Goal: Information Seeking & Learning: Compare options

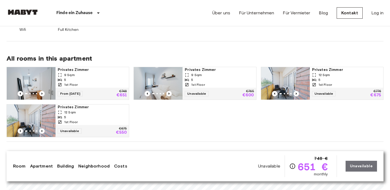
scroll to position [347, 0]
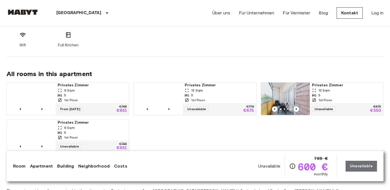
scroll to position [332, 0]
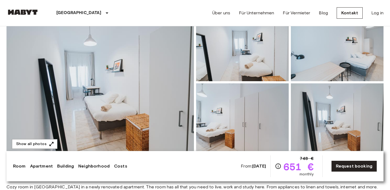
scroll to position [63, 0]
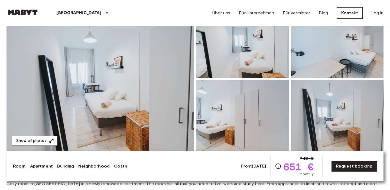
click at [166, 9] on div "Madrid Europa Amsterdam Berlin Brüssel Köln Dusseldorf Frankfurt Graz Hamburg L…" at bounding box center [194, 13] width 377 height 26
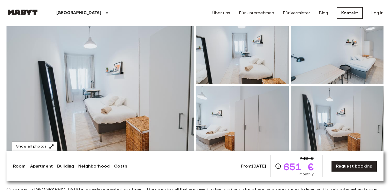
scroll to position [10, 0]
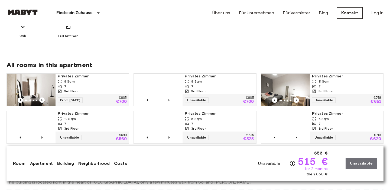
scroll to position [368, 0]
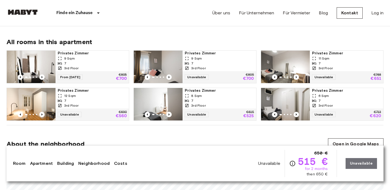
click at [93, 61] on div "7" at bounding box center [92, 63] width 69 height 5
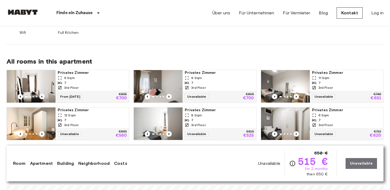
scroll to position [352, 0]
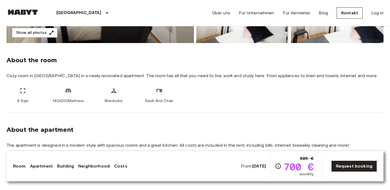
scroll to position [171, 0]
click at [202, 81] on div "About the room Cozy room in Madrid Centro in a newly renovated apartment. The r…" at bounding box center [194, 78] width 377 height 70
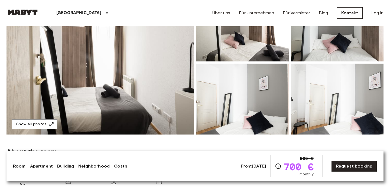
scroll to position [79, 0]
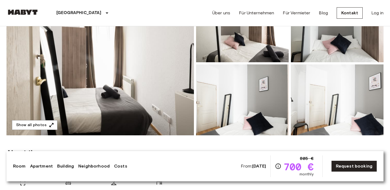
click at [151, 91] on img at bounding box center [99, 63] width 187 height 144
click at [132, 88] on img at bounding box center [99, 63] width 187 height 144
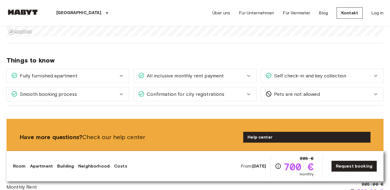
scroll to position [587, 0]
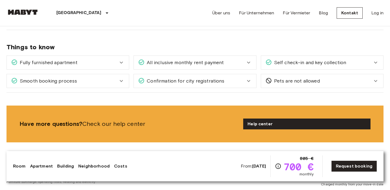
click at [120, 59] on icon at bounding box center [121, 62] width 6 height 6
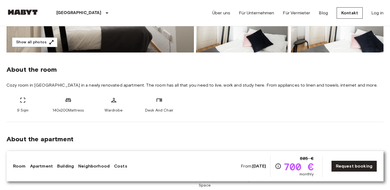
scroll to position [161, 0]
click at [217, 83] on span "Cozy room in Madrid Centro in a newly renovated apartment. The room has all tha…" at bounding box center [194, 86] width 377 height 6
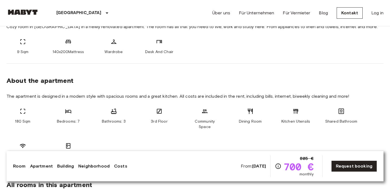
scroll to position [221, 0]
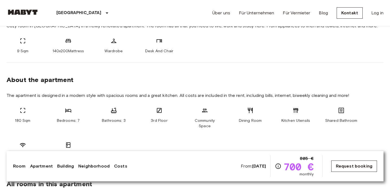
click at [349, 165] on link "Request booking" at bounding box center [354, 165] width 46 height 11
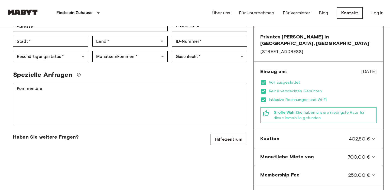
scroll to position [128, 0]
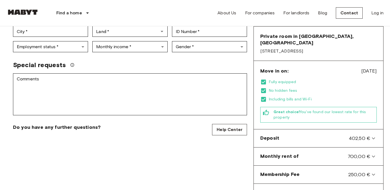
click at [202, 143] on div "Private room in Madrid, Centro Account details Email   * Email   * Phone number…" at bounding box center [129, 98] width 247 height 361
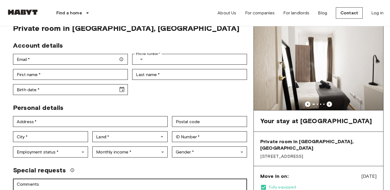
scroll to position [22, 0]
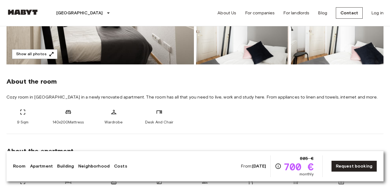
scroll to position [149, 0]
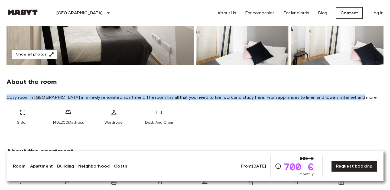
drag, startPoint x: 7, startPoint y: 96, endPoint x: 354, endPoint y: 97, distance: 347.3
click at [354, 97] on span "Cozy room in Madrid Centro in a newly renovated apartment. The room has all tha…" at bounding box center [194, 97] width 377 height 6
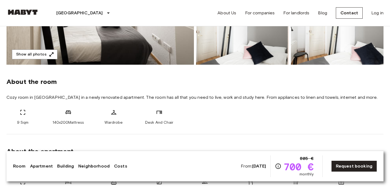
click at [357, 98] on span "Cozy room in Madrid Centro in a newly renovated apartment. The room has all tha…" at bounding box center [194, 97] width 377 height 6
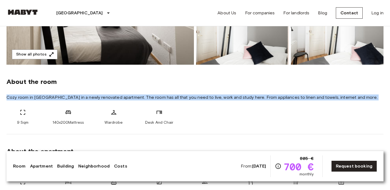
drag, startPoint x: 357, startPoint y: 98, endPoint x: 58, endPoint y: 91, distance: 299.0
click at [58, 91] on div "About the room Cozy room in Madrid Centro in a newly renovated apartment. The r…" at bounding box center [194, 100] width 377 height 70
copy div "Cozy room in Madrid Centro in a newly renovated apartment. The room has all tha…"
click at [184, 96] on span "Cozy room in Madrid Centro in a newly renovated apartment. The room has all tha…" at bounding box center [194, 97] width 377 height 6
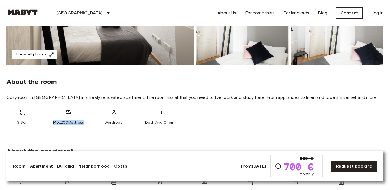
drag, startPoint x: 87, startPoint y: 123, endPoint x: 47, endPoint y: 122, distance: 39.8
click at [47, 122] on div "9 Sqm 140x200Mattress Wardrobe Desk And Chair" at bounding box center [194, 117] width 377 height 16
copy span "140x200Mattress"
click at [102, 123] on div "Wardrobe" at bounding box center [113, 117] width 32 height 16
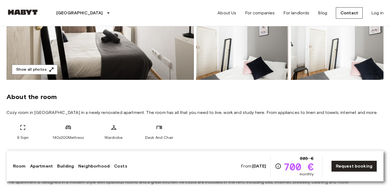
scroll to position [133, 0]
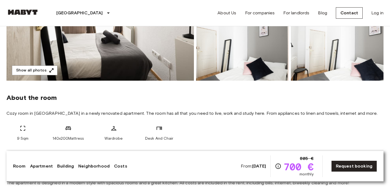
click at [142, 55] on img at bounding box center [99, 9] width 187 height 144
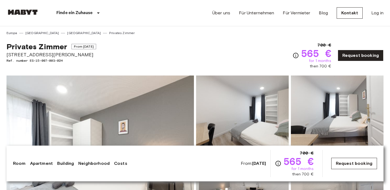
click at [344, 163] on link "Request booking" at bounding box center [354, 163] width 46 height 11
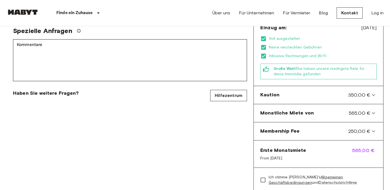
scroll to position [172, 0]
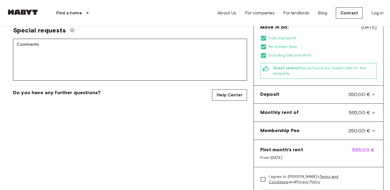
click at [226, 117] on div "Privates Zimmer in Madrid, Chamberi Account details Email   * Email   * Phone n…" at bounding box center [129, 54] width 247 height 361
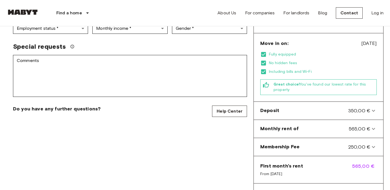
scroll to position [155, 0]
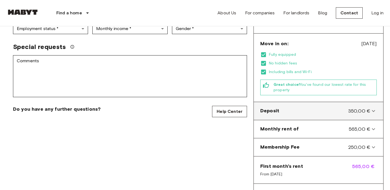
click at [373, 108] on icon at bounding box center [373, 111] width 6 height 6
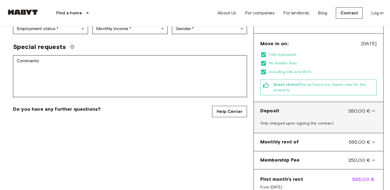
click at [373, 108] on icon at bounding box center [373, 111] width 6 height 6
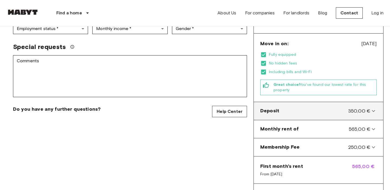
click at [371, 108] on icon at bounding box center [373, 111] width 6 height 6
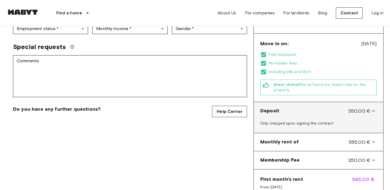
click at [372, 108] on icon at bounding box center [373, 111] width 6 height 6
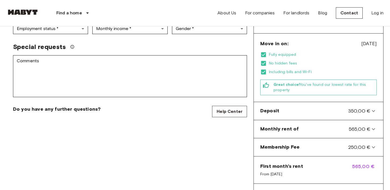
click at [186, 113] on div "Privates Zimmer in Madrid, Chamberi Account details Email   * Email   * Phone n…" at bounding box center [129, 71] width 247 height 361
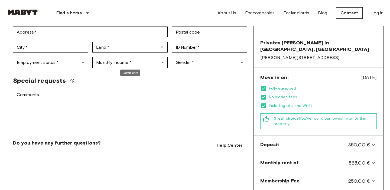
scroll to position [123, 0]
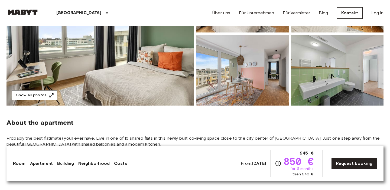
scroll to position [110, 0]
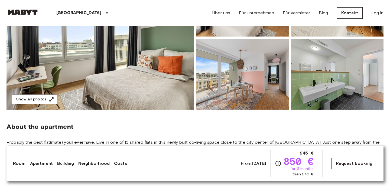
click at [350, 167] on link "Request booking" at bounding box center [354, 163] width 46 height 11
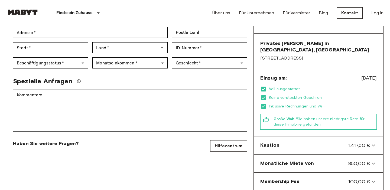
scroll to position [135, 0]
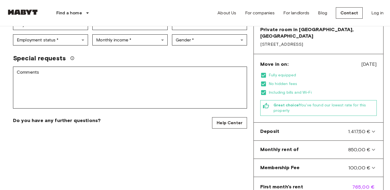
click at [227, 156] on div "Private room in Munich, Laim Account details Email   * Email   * Phone number  …" at bounding box center [129, 92] width 247 height 361
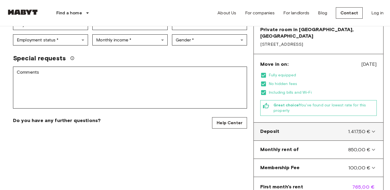
click at [373, 130] on icon at bounding box center [372, 131] width 3 height 2
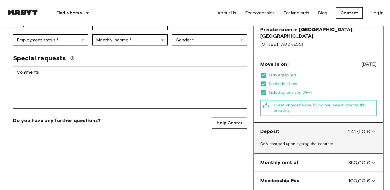
click at [373, 130] on icon at bounding box center [372, 131] width 3 height 2
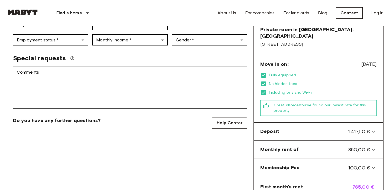
click at [239, 145] on div "Private room in Munich, Laim Account details Email   * Email   * Phone number  …" at bounding box center [129, 92] width 247 height 361
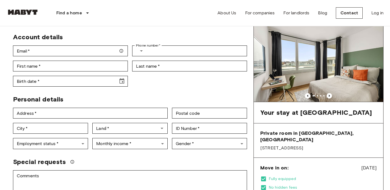
scroll to position [0, 0]
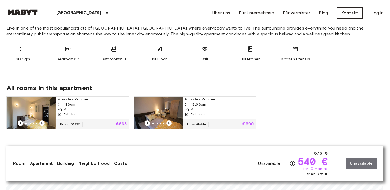
scroll to position [225, 0]
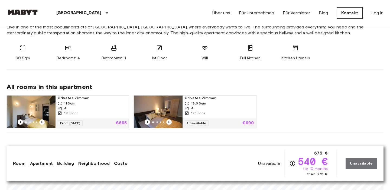
click at [81, 108] on div "4" at bounding box center [92, 108] width 69 height 5
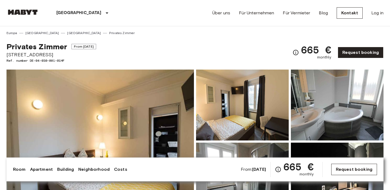
click at [351, 169] on link "Request booking" at bounding box center [354, 169] width 46 height 11
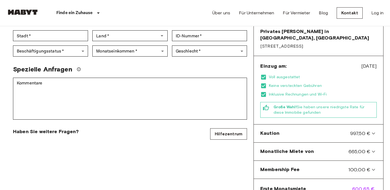
scroll to position [133, 0]
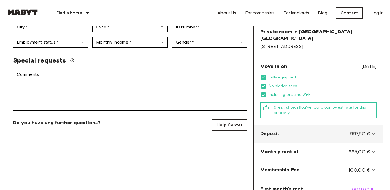
click at [371, 130] on icon at bounding box center [373, 133] width 6 height 6
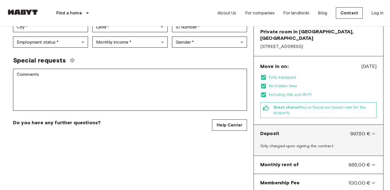
click at [371, 130] on icon at bounding box center [373, 133] width 6 height 6
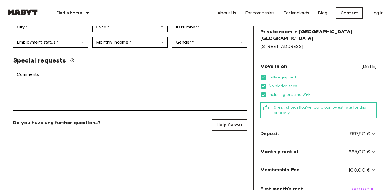
click at [248, 153] on div "Private room in Frankfurt, Bockenheim Account details Email   * Email   * Phone…" at bounding box center [129, 94] width 247 height 361
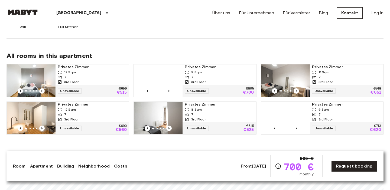
scroll to position [354, 0]
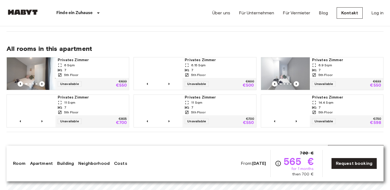
scroll to position [350, 0]
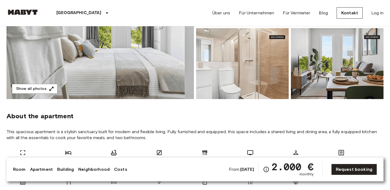
scroll to position [57, 0]
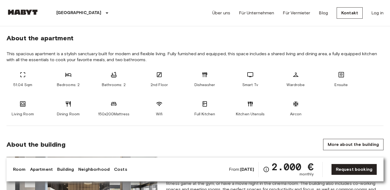
scroll to position [193, 0]
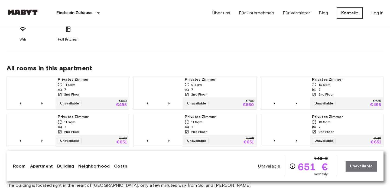
scroll to position [349, 0]
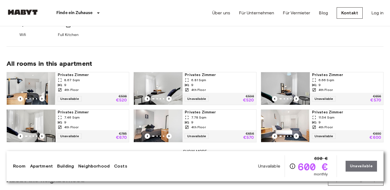
scroll to position [341, 0]
click at [201, 52] on div "All rooms in this apartment Privates Zimmer 8.67 Sqm 9 4th Floor Unavailable €5…" at bounding box center [194, 104] width 377 height 115
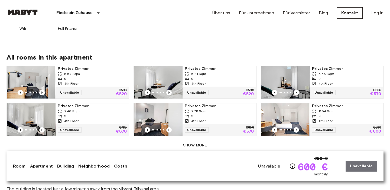
scroll to position [348, 0]
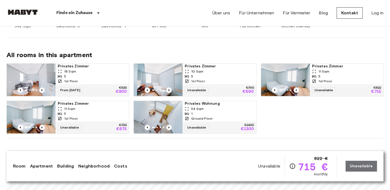
scroll to position [322, 0]
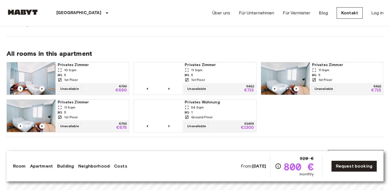
scroll to position [323, 0]
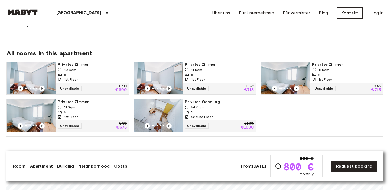
click at [227, 40] on div "All rooms in this apartment Privates Zimmer 10 Sqm 5 1st Floor Unavailable €790…" at bounding box center [194, 86] width 377 height 100
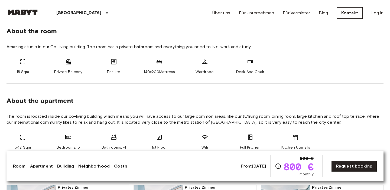
scroll to position [202, 0]
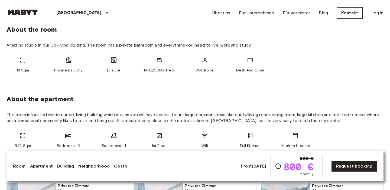
click at [165, 10] on div "Madrid Europa Amsterdam Berlin Brüssel Köln Dusseldorf Frankfurt Graz Hamburg L…" at bounding box center [194, 13] width 377 height 26
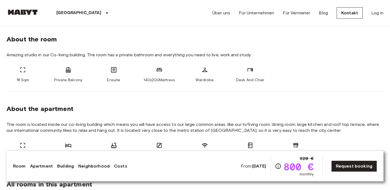
scroll to position [183, 0]
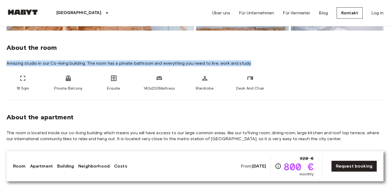
drag, startPoint x: 252, startPoint y: 62, endPoint x: 32, endPoint y: 59, distance: 219.7
click at [32, 59] on div "About the room Amazing studio in our Co-living building. The room has a private…" at bounding box center [194, 66] width 377 height 70
copy span "Amazing studio in our Co-living building. The room has a private bathroom and e…"
click at [172, 61] on span "Amazing studio in our Co-living building. The room has a private bathroom and e…" at bounding box center [194, 63] width 377 height 6
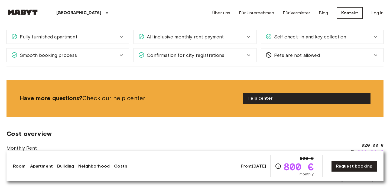
scroll to position [562, 0]
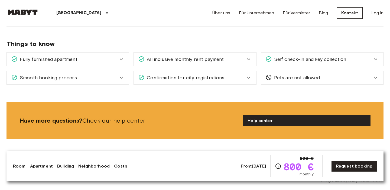
click at [103, 64] on div "Fully furnished apartment" at bounding box center [68, 59] width 122 height 14
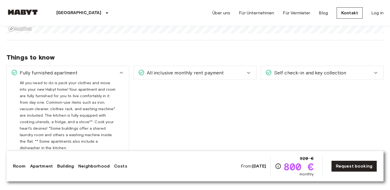
scroll to position [548, 0]
click at [119, 74] on icon at bounding box center [121, 73] width 6 height 6
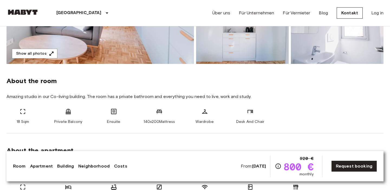
scroll to position [151, 0]
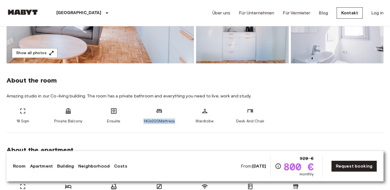
drag, startPoint x: 178, startPoint y: 122, endPoint x: 143, endPoint y: 121, distance: 34.6
click at [143, 121] on div "18 Sqm Private Balcony Ensuite 140x200Mattress Wardrobe Desk And Chair" at bounding box center [194, 116] width 377 height 16
copy span "140x200Mattress"
click at [143, 121] on div "140x200Mattress" at bounding box center [159, 116] width 32 height 16
drag, startPoint x: 177, startPoint y: 120, endPoint x: 143, endPoint y: 121, distance: 33.3
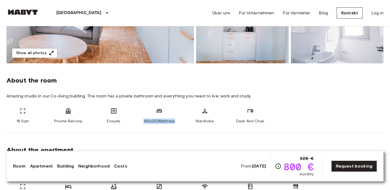
click at [143, 121] on div "18 Sqm Private Balcony Ensuite 140x200Mattress Wardrobe Desk And Chair" at bounding box center [194, 116] width 377 height 16
copy span "140x200Mattress"
click at [143, 121] on div "140x200Mattress" at bounding box center [159, 116] width 32 height 16
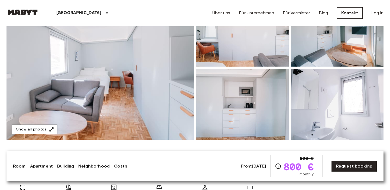
scroll to position [80, 0]
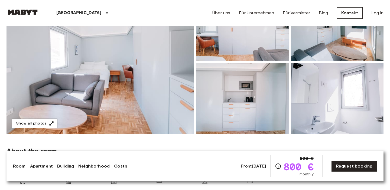
click at [141, 82] on img at bounding box center [99, 62] width 187 height 144
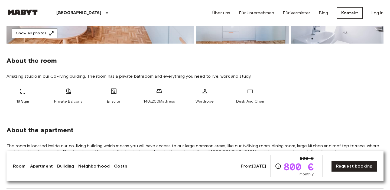
scroll to position [167, 0]
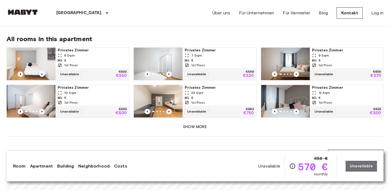
scroll to position [366, 0]
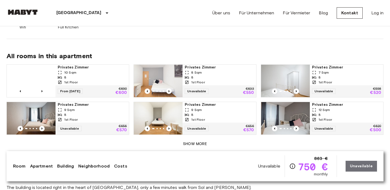
scroll to position [337, 0]
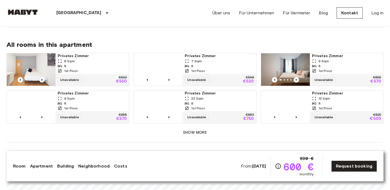
scroll to position [357, 0]
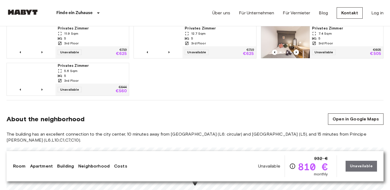
scroll to position [389, 0]
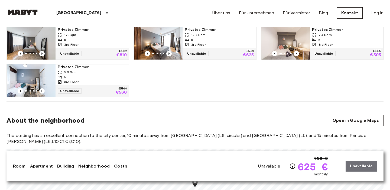
scroll to position [395, 0]
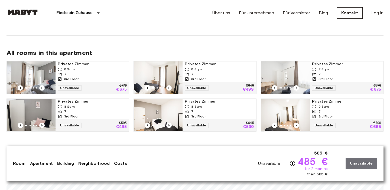
scroll to position [360, 0]
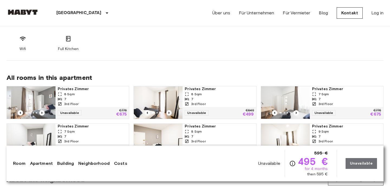
scroll to position [347, 0]
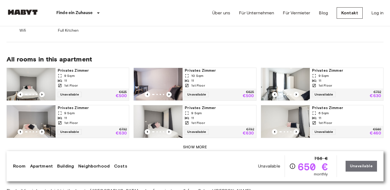
scroll to position [357, 0]
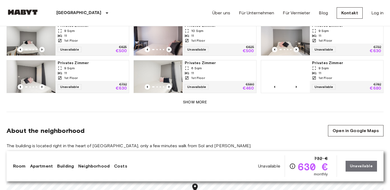
scroll to position [394, 0]
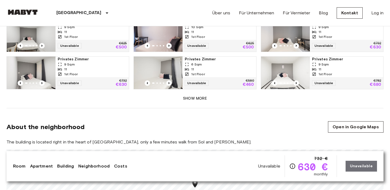
click at [192, 94] on button "Show more" at bounding box center [194, 99] width 377 height 10
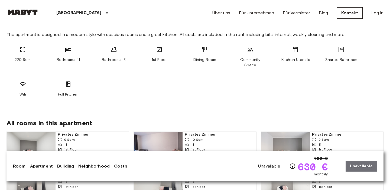
scroll to position [279, 0]
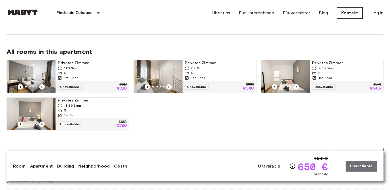
scroll to position [358, 0]
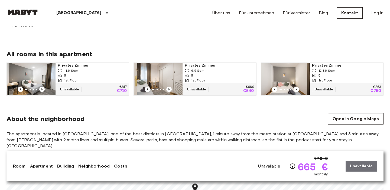
scroll to position [352, 0]
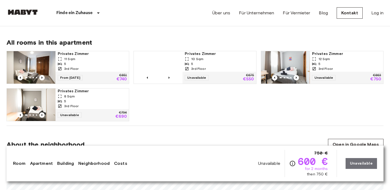
scroll to position [368, 0]
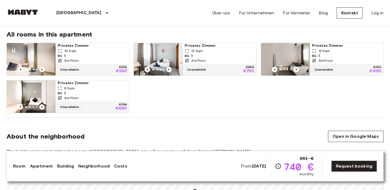
scroll to position [371, 0]
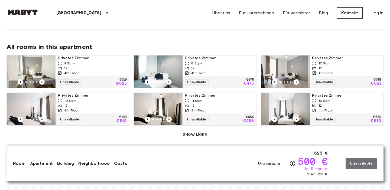
scroll to position [362, 0]
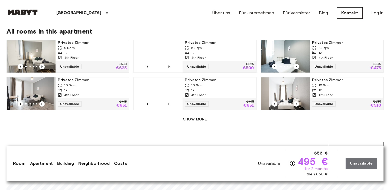
scroll to position [380, 0]
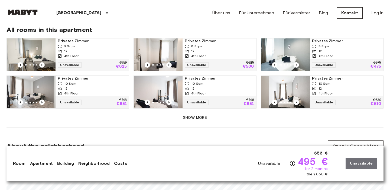
click at [195, 113] on button "Show more" at bounding box center [194, 118] width 377 height 10
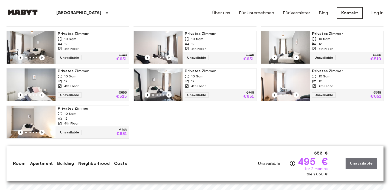
scroll to position [459, 0]
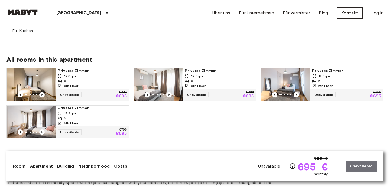
scroll to position [356, 0]
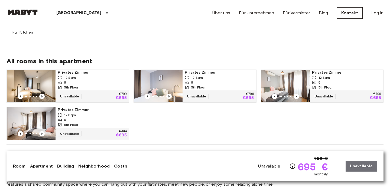
scroll to position [344, 0]
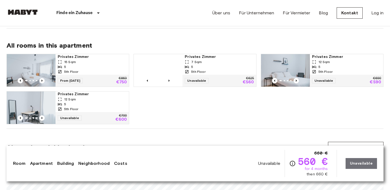
scroll to position [359, 0]
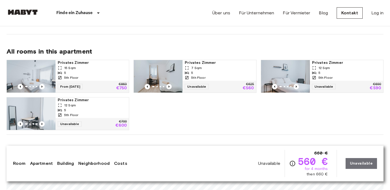
click at [79, 75] on div "5th Floor" at bounding box center [92, 77] width 69 height 5
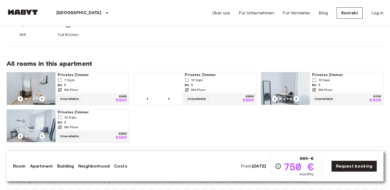
scroll to position [341, 0]
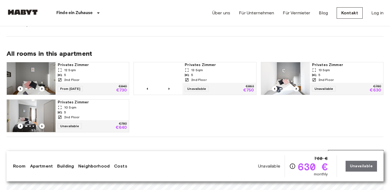
scroll to position [316, 0]
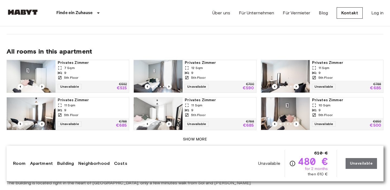
scroll to position [353, 0]
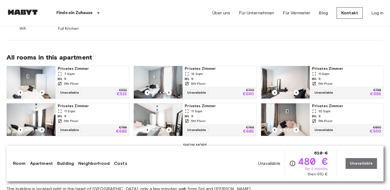
click at [196, 140] on button "Show more" at bounding box center [194, 145] width 377 height 10
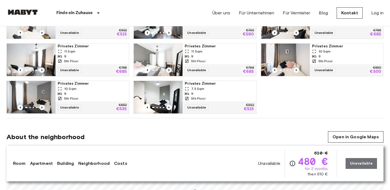
scroll to position [418, 0]
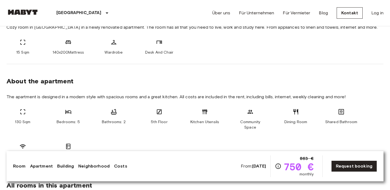
scroll to position [218, 0]
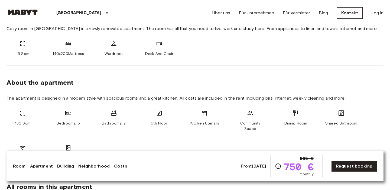
click at [185, 9] on div "[GEOGRAPHIC_DATA] [GEOGRAPHIC_DATA] [GEOGRAPHIC_DATA] [GEOGRAPHIC_DATA] [GEOGRA…" at bounding box center [194, 13] width 377 height 26
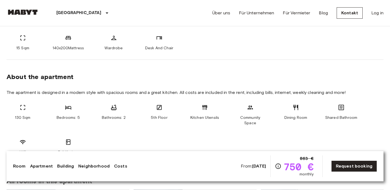
scroll to position [222, 0]
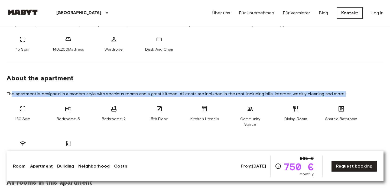
drag, startPoint x: 345, startPoint y: 92, endPoint x: 12, endPoint y: 95, distance: 333.6
click at [12, 94] on span "The apartment is designed in a modern style with spacious rooms and a great kit…" at bounding box center [194, 94] width 377 height 6
click at [12, 95] on span "The apartment is designed in a modern style with spacious rooms and a great kit…" at bounding box center [194, 94] width 377 height 6
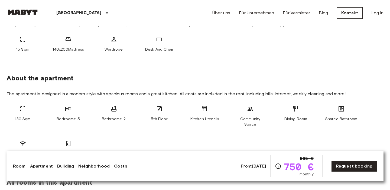
click at [7, 94] on span "The apartment is designed in a modern style with spacious rooms and a great kit…" at bounding box center [194, 94] width 377 height 6
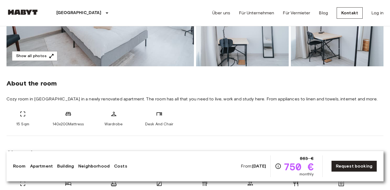
scroll to position [141, 0]
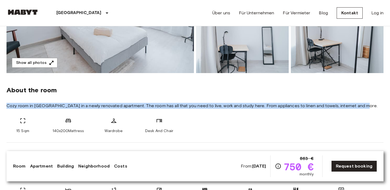
drag, startPoint x: 7, startPoint y: 106, endPoint x: 357, endPoint y: 108, distance: 350.6
click at [357, 108] on span "Cozy room in [GEOGRAPHIC_DATA] in a newly renovated apartment. The room has all…" at bounding box center [194, 106] width 377 height 6
copy span "Cozy room in [GEOGRAPHIC_DATA] in a newly renovated apartment. The room has all…"
click at [235, 142] on hr at bounding box center [194, 142] width 377 height 0
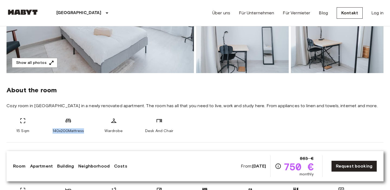
drag, startPoint x: 87, startPoint y: 130, endPoint x: 52, endPoint y: 130, distance: 35.4
click at [52, 130] on div "15 Sqm 140x200Mattress Wardrobe Desk And Chair" at bounding box center [194, 125] width 377 height 16
copy span "140x200Mattress"
click at [146, 130] on span "Desk And Chair" at bounding box center [159, 130] width 28 height 5
drag, startPoint x: 125, startPoint y: 131, endPoint x: 103, endPoint y: 131, distance: 22.5
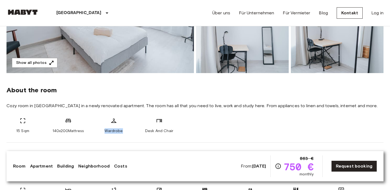
click at [103, 131] on div "Wardrobe" at bounding box center [113, 125] width 32 height 16
copy span "Wardrobe"
click at [159, 131] on span "Desk And Chair" at bounding box center [159, 130] width 28 height 5
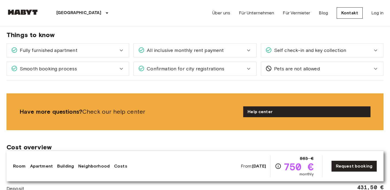
scroll to position [593, 0]
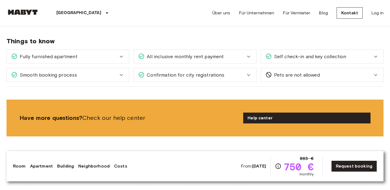
click at [121, 56] on icon at bounding box center [121, 57] width 3 height 2
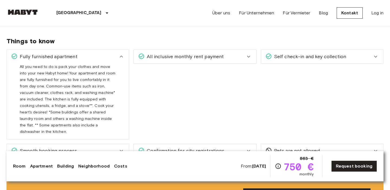
click at [79, 70] on span "All you need to do is pack your clothes and move into your new Habyt home! Your…" at bounding box center [67, 101] width 95 height 74
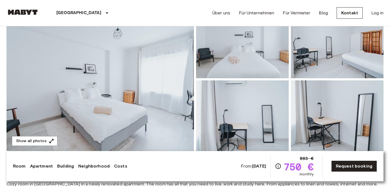
scroll to position [69, 0]
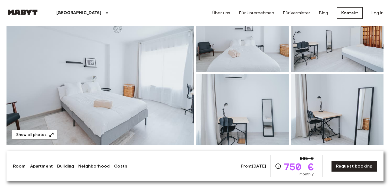
click at [130, 93] on img at bounding box center [99, 73] width 187 height 144
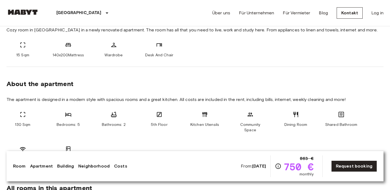
scroll to position [216, 0]
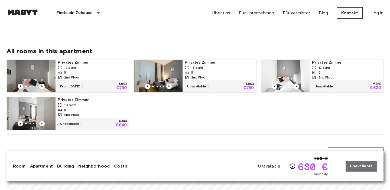
scroll to position [319, 0]
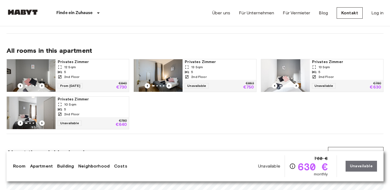
click at [88, 64] on span "Privates Zimmer" at bounding box center [92, 61] width 69 height 5
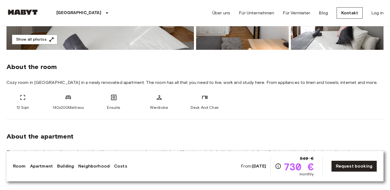
scroll to position [166, 0]
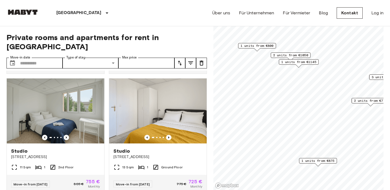
scroll to position [474, 0]
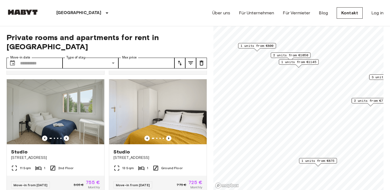
click at [145, 123] on img at bounding box center [157, 111] width 97 height 65
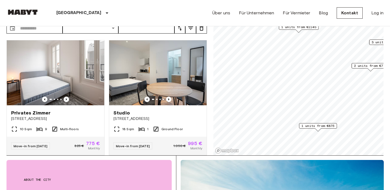
scroll to position [0, 0]
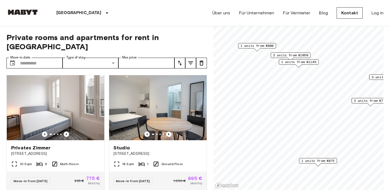
click at [178, 13] on div "Paris Europa Amsterdam Berlin Brüssel Köln Dusseldorf Frankfurt Graz Hamburg Le…" at bounding box center [194, 13] width 377 height 26
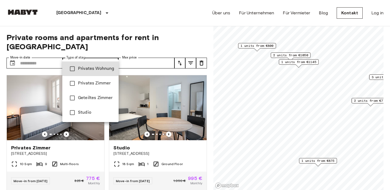
type input "******"
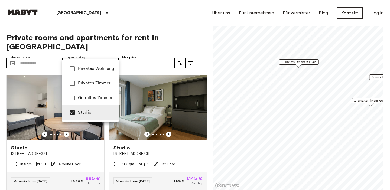
click at [182, 34] on div at bounding box center [195, 95] width 390 height 190
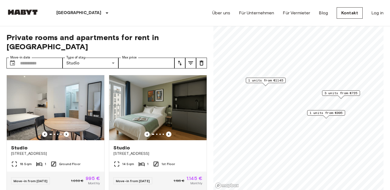
click at [318, 114] on span "1 units from €995" at bounding box center [325, 112] width 33 height 5
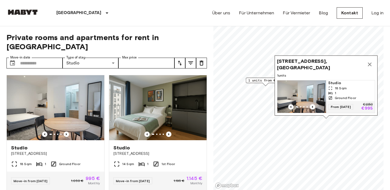
click at [368, 65] on icon "Map marker" at bounding box center [369, 64] width 4 height 4
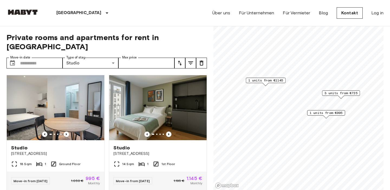
click at [340, 95] on div "Map marker" at bounding box center [341, 96] width 6 height 3
click at [335, 94] on span "3 units from €725" at bounding box center [340, 93] width 33 height 5
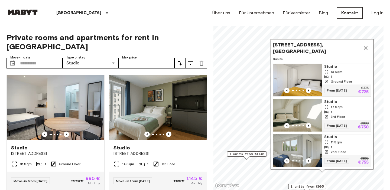
drag, startPoint x: 332, startPoint y: 79, endPoint x: 311, endPoint y: 150, distance: 74.1
click at [303, 152] on div "Map marker" at bounding box center [278, 150] width 49 height 32
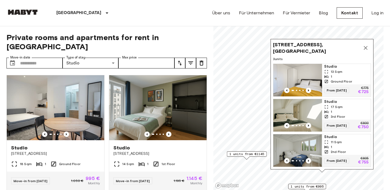
click at [365, 48] on icon "Map marker" at bounding box center [365, 48] width 4 height 4
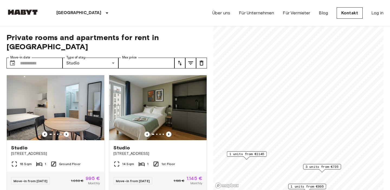
click at [250, 154] on span "1 units from €1145" at bounding box center [246, 153] width 35 height 5
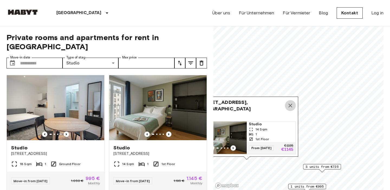
click at [288, 107] on icon "Map marker" at bounding box center [290, 105] width 6 height 6
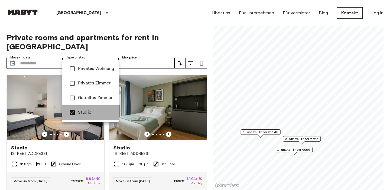
click at [82, 110] on span "Studio" at bounding box center [96, 112] width 36 height 6
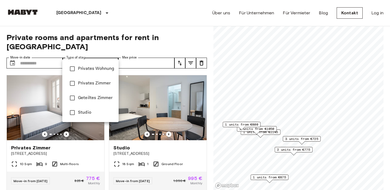
click at [188, 34] on div at bounding box center [195, 95] width 390 height 190
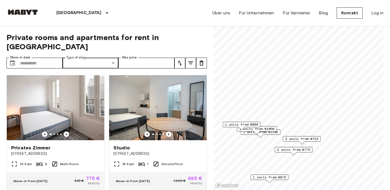
click at [301, 142] on div "Map marker" at bounding box center [301, 142] width 6 height 3
click at [301, 139] on span "3 units from €725" at bounding box center [301, 138] width 33 height 5
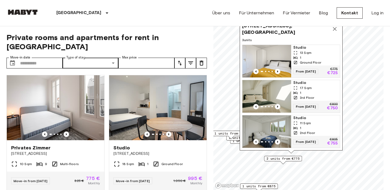
drag, startPoint x: 315, startPoint y: 112, endPoint x: 304, endPoint y: 120, distance: 13.3
click at [304, 121] on span "11 Sqm" at bounding box center [304, 123] width 11 height 5
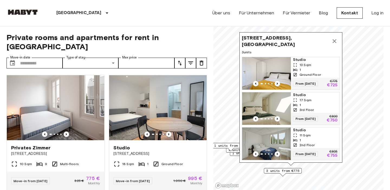
click at [335, 41] on icon "Map marker" at bounding box center [334, 41] width 6 height 6
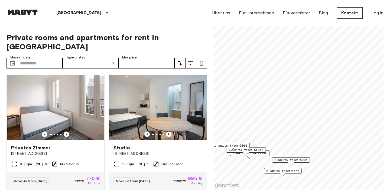
scroll to position [8, 0]
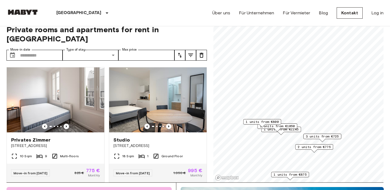
click at [265, 121] on span "1 units from €800" at bounding box center [261, 121] width 33 height 5
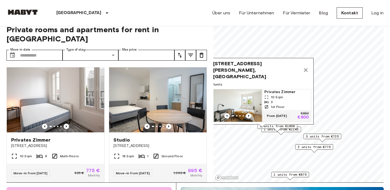
click at [275, 93] on span "Privates Zimmer" at bounding box center [286, 91] width 44 height 5
click at [272, 99] on span "10 Sqm" at bounding box center [277, 97] width 12 height 5
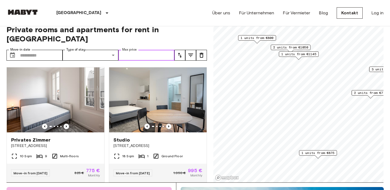
click at [131, 50] on input "Max price" at bounding box center [146, 55] width 56 height 11
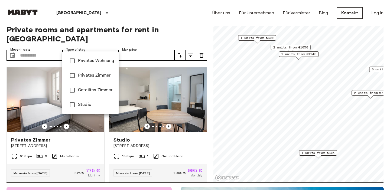
click at [164, 17] on div at bounding box center [195, 95] width 390 height 190
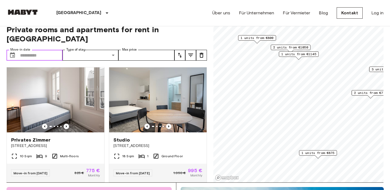
click at [40, 50] on input "Move-in date" at bounding box center [41, 55] width 42 height 11
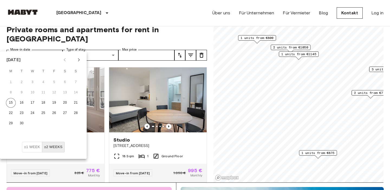
click at [112, 10] on div "Paris Europa Amsterdam Berlin Brüssel Köln Dusseldorf Frankfurt Graz Hamburg Le…" at bounding box center [194, 13] width 377 height 26
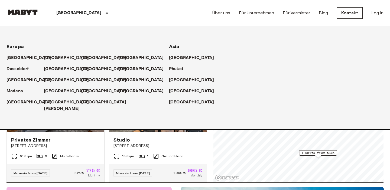
click at [104, 11] on icon at bounding box center [107, 13] width 6 height 6
click at [135, 12] on div "Paris Europa Amsterdam Berlin Brüssel Köln Dusseldorf Frankfurt Graz Hamburg Le…" at bounding box center [194, 13] width 377 height 26
click at [87, 153] on div "10 Sqm 9 Multi-floors" at bounding box center [55, 158] width 97 height 11
click at [104, 14] on icon at bounding box center [107, 13] width 6 height 6
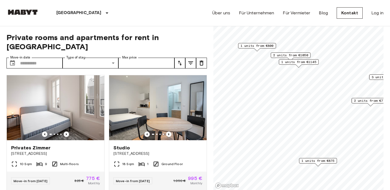
click at [23, 14] on img at bounding box center [22, 11] width 32 height 5
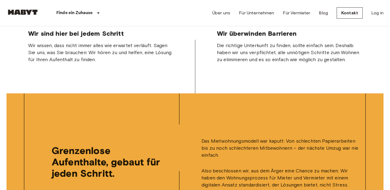
scroll to position [1197, 0]
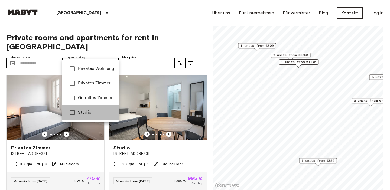
click at [85, 110] on span "Studio" at bounding box center [96, 112] width 36 height 6
type input "******"
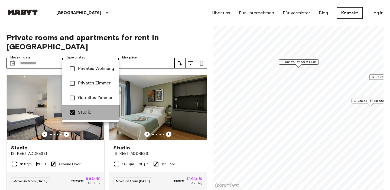
click at [85, 110] on span "Studio" at bounding box center [96, 112] width 36 height 6
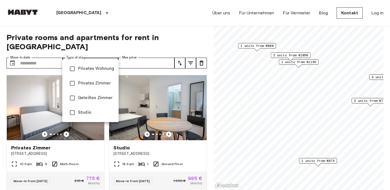
click at [191, 54] on div at bounding box center [195, 95] width 390 height 190
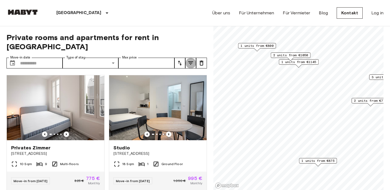
click at [190, 60] on icon "tune" at bounding box center [190, 63] width 6 height 6
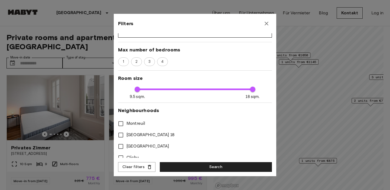
scroll to position [86, 0]
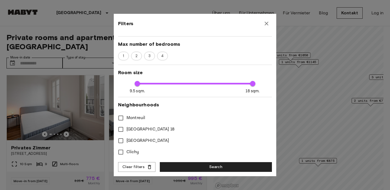
click at [268, 23] on icon "button" at bounding box center [266, 23] width 6 height 6
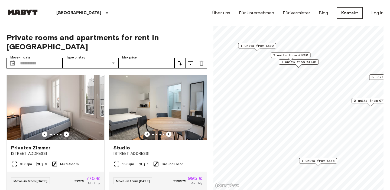
click at [190, 60] on icon "tune" at bounding box center [190, 63] width 6 height 6
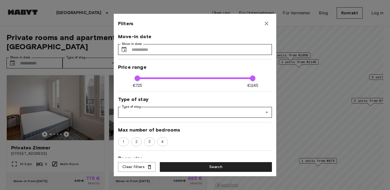
scroll to position [15, 0]
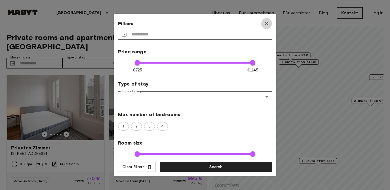
click at [266, 25] on icon "button" at bounding box center [266, 23] width 6 height 6
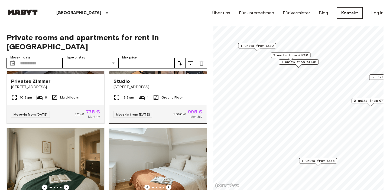
scroll to position [0, 0]
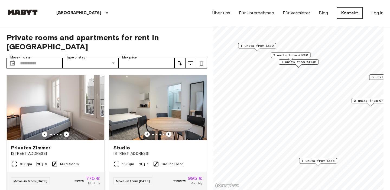
click at [175, 18] on div "[GEOGRAPHIC_DATA] [GEOGRAPHIC_DATA] [GEOGRAPHIC_DATA] [GEOGRAPHIC_DATA] [GEOGRA…" at bounding box center [194, 13] width 377 height 26
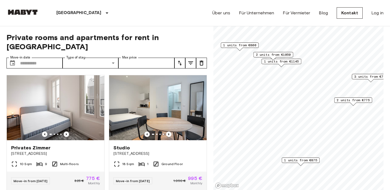
click at [292, 162] on span "1 units from €875" at bounding box center [300, 160] width 33 height 5
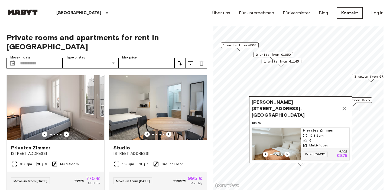
click at [366, 78] on span "3 units from €725" at bounding box center [370, 76] width 33 height 5
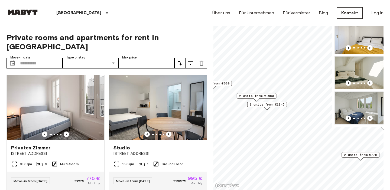
drag, startPoint x: 340, startPoint y: 55, endPoint x: 334, endPoint y: 103, distance: 48.6
click at [334, 103] on img "Map marker" at bounding box center [353, 108] width 49 height 32
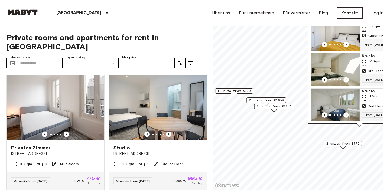
click at [282, 107] on span "1 units from €1145" at bounding box center [273, 106] width 35 height 5
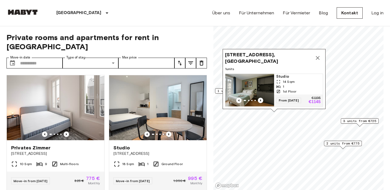
click at [276, 58] on span "[STREET_ADDRESS], [GEOGRAPHIC_DATA]" at bounding box center [268, 57] width 87 height 13
click at [284, 85] on div "1" at bounding box center [298, 86] width 44 height 5
click at [352, 121] on span "3 units from €725" at bounding box center [359, 120] width 33 height 5
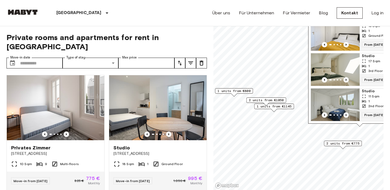
click at [273, 100] on span "2 units from €1050" at bounding box center [266, 100] width 35 height 5
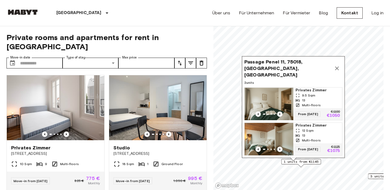
drag, startPoint x: 273, startPoint y: 100, endPoint x: 300, endPoint y: 155, distance: 61.7
click at [300, 155] on link "Privates Zimmer 12 Sqm 13 Multi-floors From 02 Jan 26 €1125 €1075" at bounding box center [293, 139] width 98 height 33
click at [337, 70] on icon "Map marker" at bounding box center [337, 68] width 4 height 4
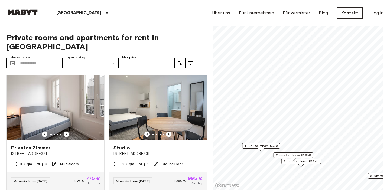
click at [272, 147] on span "1 units from €800" at bounding box center [260, 145] width 33 height 5
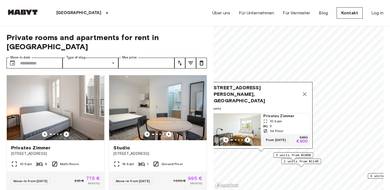
click at [303, 97] on icon "Map marker" at bounding box center [304, 94] width 6 height 6
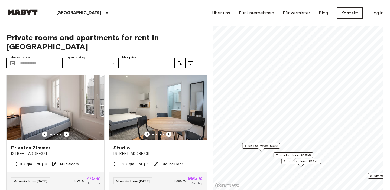
click at [286, 160] on div "2 units from €1050" at bounding box center [293, 156] width 40 height 8
click at [289, 162] on span "1 units from €1145" at bounding box center [301, 161] width 35 height 5
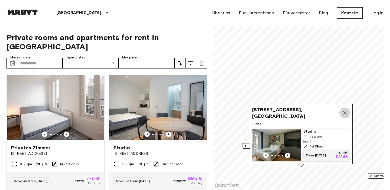
click at [343, 113] on icon "Map marker" at bounding box center [344, 113] width 4 height 4
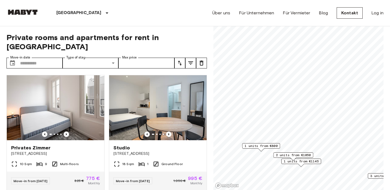
click at [294, 155] on span "2 units from €1050" at bounding box center [293, 155] width 35 height 5
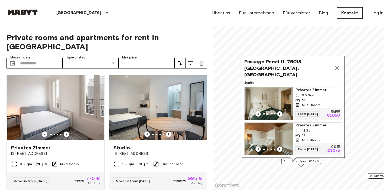
click at [335, 71] on icon "Map marker" at bounding box center [336, 68] width 6 height 6
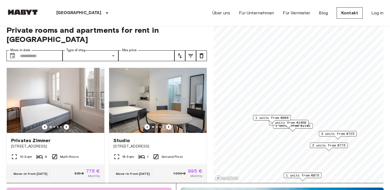
scroll to position [14, 0]
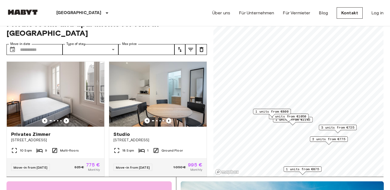
click at [301, 169] on span "1 units from €875" at bounding box center [302, 169] width 33 height 5
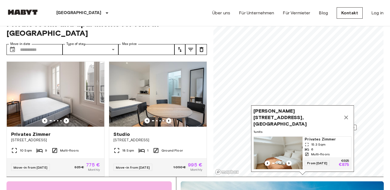
click at [346, 121] on icon "Map marker" at bounding box center [345, 117] width 6 height 6
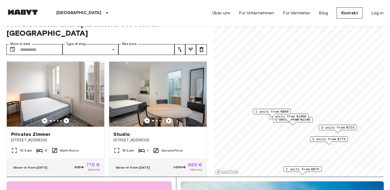
click at [332, 139] on span "2 units from €775" at bounding box center [328, 139] width 33 height 5
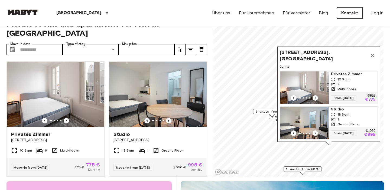
click at [372, 55] on icon "Map marker" at bounding box center [372, 55] width 6 height 6
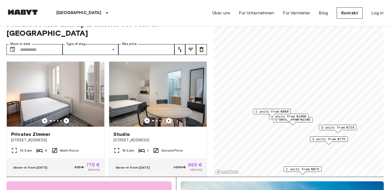
click at [340, 128] on span "3 units from €725" at bounding box center [337, 127] width 33 height 5
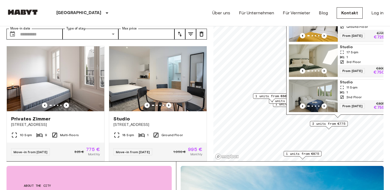
scroll to position [26, 0]
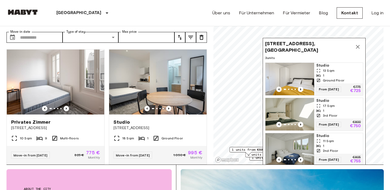
drag, startPoint x: 342, startPoint y: 73, endPoint x: 324, endPoint y: 116, distance: 46.0
click at [324, 122] on span "From 17 Jan 26" at bounding box center [328, 124] width 25 height 5
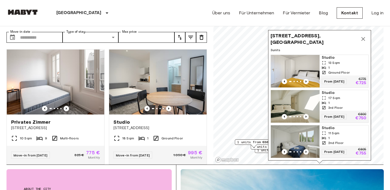
click at [363, 38] on icon "Map marker" at bounding box center [363, 39] width 4 height 4
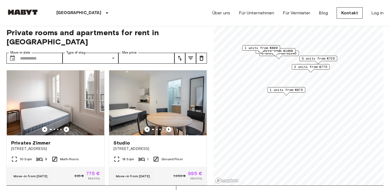
click at [283, 89] on span "1 units from €875" at bounding box center [285, 89] width 33 height 5
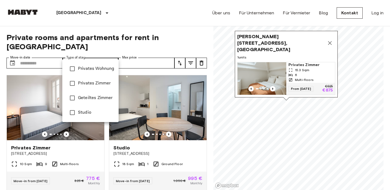
click at [82, 109] on span "Studio" at bounding box center [96, 112] width 36 height 6
type input "******"
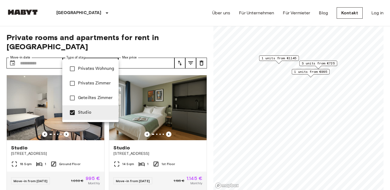
click at [176, 32] on div at bounding box center [195, 95] width 390 height 190
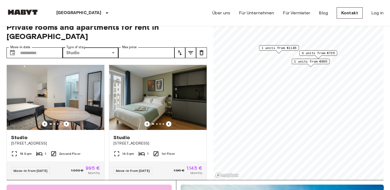
click at [176, 32] on div "Private rooms and apartments for rent in Paris Move-in date ​ Move-in date Type…" at bounding box center [106, 98] width 200 height 164
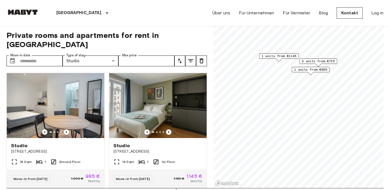
scroll to position [1, 0]
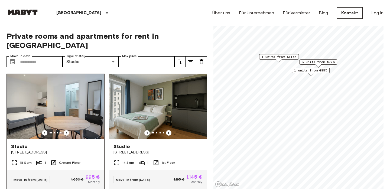
click at [69, 130] on div at bounding box center [55, 132] width 97 height 5
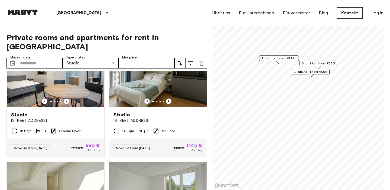
scroll to position [19, 0]
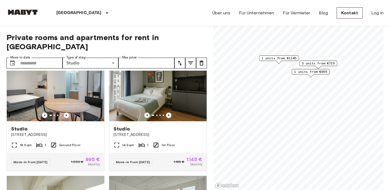
click at [308, 72] on span "1 units from €995" at bounding box center [310, 71] width 33 height 5
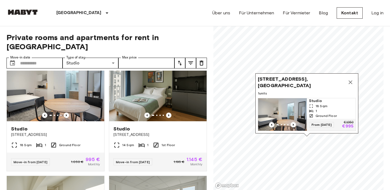
drag, startPoint x: 320, startPoint y: 55, endPoint x: 318, endPoint y: 101, distance: 45.7
click at [318, 101] on div "Studio 18 Sqm 1 Ground Floor" at bounding box center [330, 108] width 49 height 21
click at [350, 83] on icon "Map marker" at bounding box center [350, 82] width 6 height 6
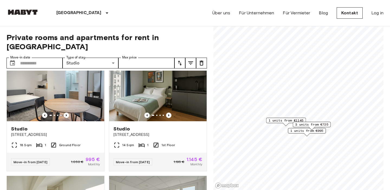
click at [305, 125] on span "3 units from €725" at bounding box center [311, 124] width 33 height 5
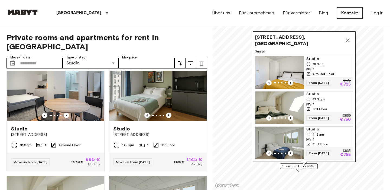
drag, startPoint x: 315, startPoint y: 81, endPoint x: 308, endPoint y: 108, distance: 27.8
click at [308, 108] on div "Studio 17 Sqm 1 3rd Floor From 17 Jan 26 €800 €750" at bounding box center [328, 107] width 49 height 32
click at [348, 41] on icon "Map marker" at bounding box center [347, 40] width 6 height 6
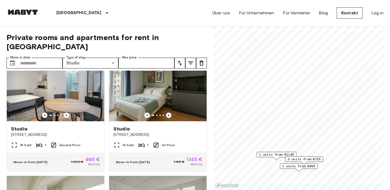
click at [271, 155] on span "1 units from €1145" at bounding box center [276, 154] width 35 height 5
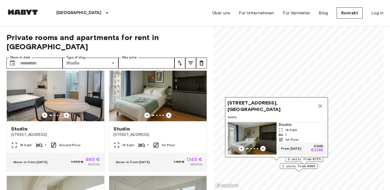
click at [280, 108] on span "Rue Marcadet 26, 75018 Paris, FRA" at bounding box center [270, 106] width 87 height 13
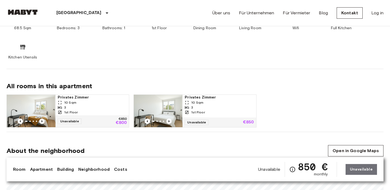
scroll to position [324, 0]
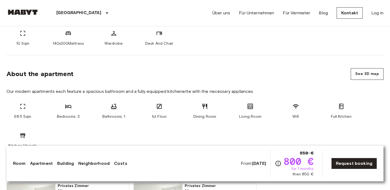
scroll to position [255, 0]
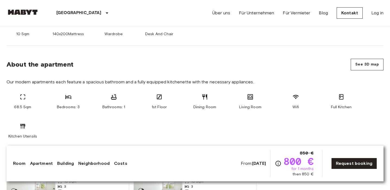
click at [189, 37] on div "About the room Our rooms are fully furnished with everything you need. In the b…" at bounding box center [194, 4] width 377 height 81
click at [194, 18] on div "[GEOGRAPHIC_DATA] [GEOGRAPHIC_DATA] [GEOGRAPHIC_DATA] [GEOGRAPHIC_DATA] [GEOGRA…" at bounding box center [194, 13] width 377 height 26
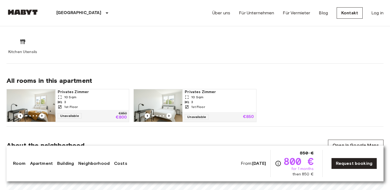
scroll to position [351, 0]
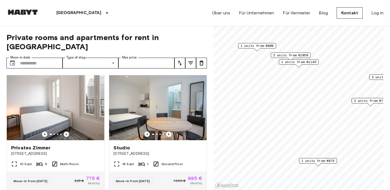
click at [258, 48] on span "1 units from €800" at bounding box center [256, 45] width 33 height 5
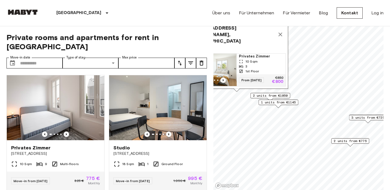
drag, startPoint x: 258, startPoint y: 49, endPoint x: 237, endPoint y: 88, distance: 43.8
click at [237, 89] on div "Map marker" at bounding box center [236, 89] width 6 height 3
click at [262, 94] on span "2 units from €1050" at bounding box center [269, 95] width 35 height 5
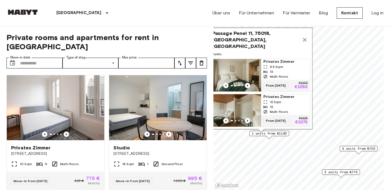
drag, startPoint x: 262, startPoint y: 94, endPoint x: 246, endPoint y: 112, distance: 24.2
click at [246, 113] on div "Map marker" at bounding box center [228, 110] width 49 height 32
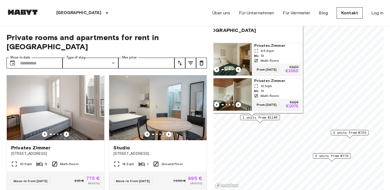
click at [261, 118] on span "1 units from €1145" at bounding box center [259, 117] width 35 height 5
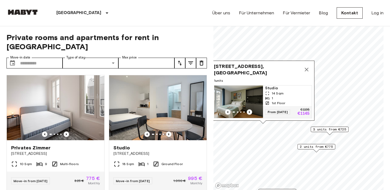
click at [329, 133] on div "Map marker" at bounding box center [329, 133] width 6 height 3
click at [328, 130] on span "3 units from €725" at bounding box center [329, 129] width 33 height 5
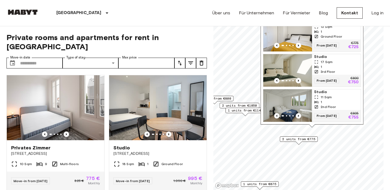
drag, startPoint x: 328, startPoint y: 130, endPoint x: 308, endPoint y: 117, distance: 23.8
click at [308, 117] on div "[STREET_ADDRESS], [GEOGRAPHIC_DATA] 3 units Studio 13 Sqm 1 Ground Floor From […" at bounding box center [311, 59] width 103 height 130
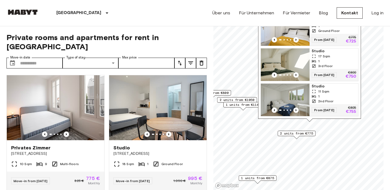
click at [297, 133] on span "2 units from €775" at bounding box center [296, 133] width 33 height 5
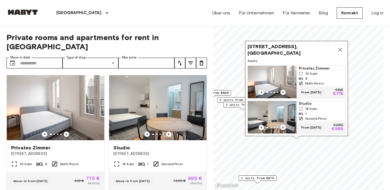
click at [257, 179] on span "1 units from €875" at bounding box center [257, 178] width 33 height 5
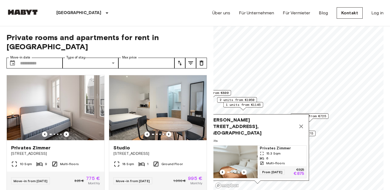
click at [302, 130] on icon "Map marker" at bounding box center [301, 126] width 6 height 6
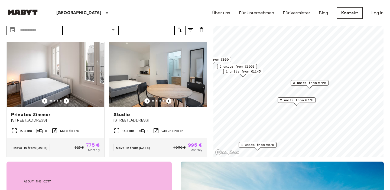
scroll to position [34, 0]
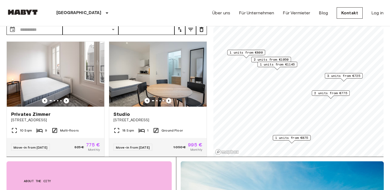
click at [292, 138] on span "1 units from €875" at bounding box center [291, 137] width 33 height 5
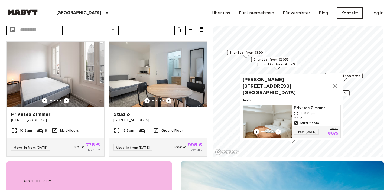
click at [333, 89] on icon "Map marker" at bounding box center [335, 86] width 6 height 6
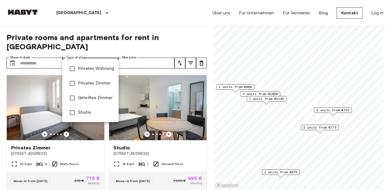
click at [90, 88] on li "Privates Zimmer" at bounding box center [90, 83] width 56 height 15
type input "**********"
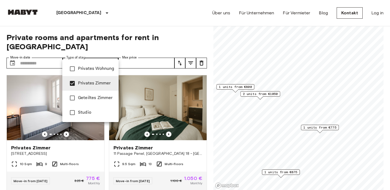
click at [90, 88] on li "Privates Zimmer" at bounding box center [90, 83] width 56 height 15
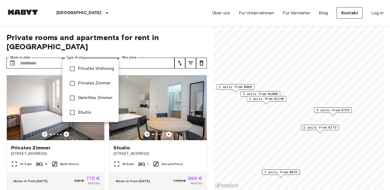
click at [90, 88] on li "Privates Zimmer" at bounding box center [90, 83] width 56 height 15
type input "**********"
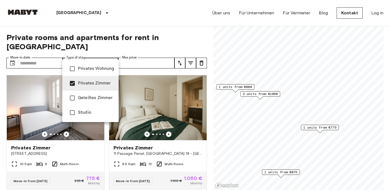
click at [90, 88] on li "Privates Zimmer" at bounding box center [90, 83] width 56 height 15
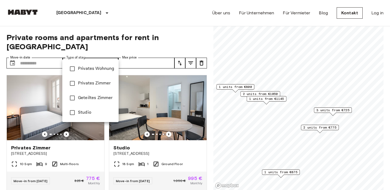
click at [198, 41] on div at bounding box center [195, 95] width 390 height 190
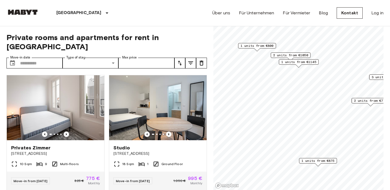
click at [318, 162] on span "1 units from €875" at bounding box center [317, 160] width 33 height 5
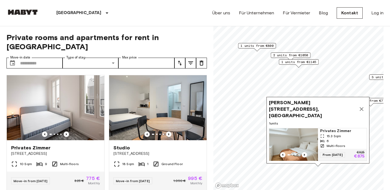
click at [363, 112] on icon "Map marker" at bounding box center [361, 109] width 6 height 6
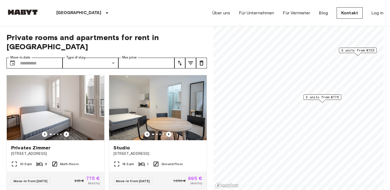
click at [320, 100] on div "Map marker" at bounding box center [322, 101] width 6 height 3
click at [324, 98] on span "2 units from €775" at bounding box center [321, 97] width 33 height 5
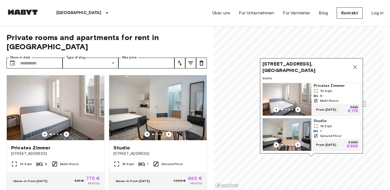
click at [353, 67] on icon "Map marker" at bounding box center [354, 67] width 6 height 6
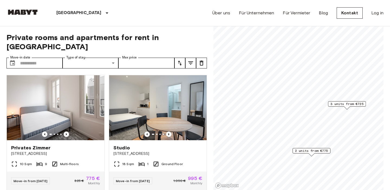
click at [347, 105] on span "3 units from €725" at bounding box center [346, 103] width 33 height 5
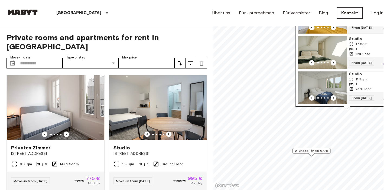
click at [347, 105] on div "[STREET_ADDRESS], [GEOGRAPHIC_DATA] 3 units Studio 13 Sqm 1 Ground Floor From […" at bounding box center [346, 41] width 103 height 130
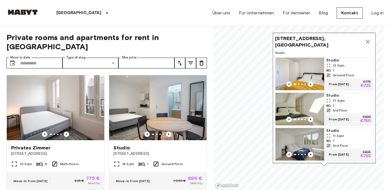
drag, startPoint x: 347, startPoint y: 105, endPoint x: 325, endPoint y: 162, distance: 60.9
click at [325, 162] on div "[STREET_ADDRESS], [GEOGRAPHIC_DATA] 3 units Studio 13 Sqm 1 Ground Floor From […" at bounding box center [323, 98] width 103 height 130
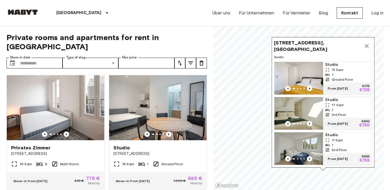
click at [368, 46] on icon "Map marker" at bounding box center [366, 46] width 6 height 6
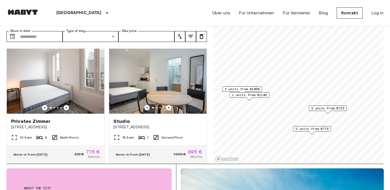
scroll to position [22, 0]
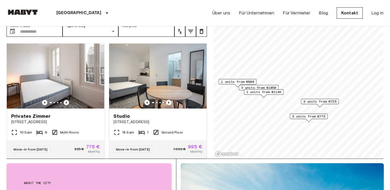
scroll to position [33, 0]
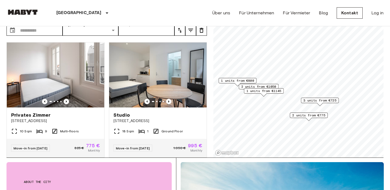
click at [262, 92] on span "1 units from €1145" at bounding box center [263, 90] width 35 height 5
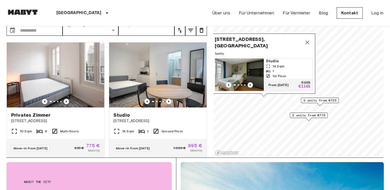
click at [307, 46] on icon "Map marker" at bounding box center [307, 42] width 6 height 6
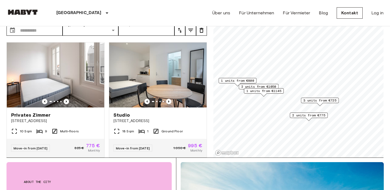
click at [264, 86] on span "2 units from €1050" at bounding box center [258, 86] width 35 height 5
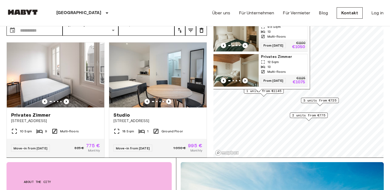
click at [264, 86] on div "From [DATE] €1125 €1075" at bounding box center [282, 81] width 49 height 12
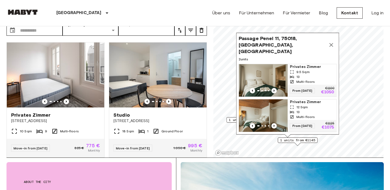
drag, startPoint x: 267, startPoint y: 91, endPoint x: 301, endPoint y: 128, distance: 50.2
click at [301, 128] on div "From [DATE] €1125 €1075" at bounding box center [311, 126] width 49 height 12
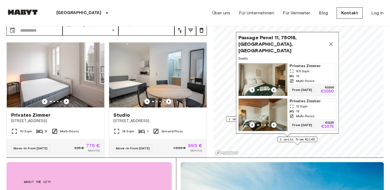
click at [330, 47] on icon "Map marker" at bounding box center [330, 44] width 6 height 6
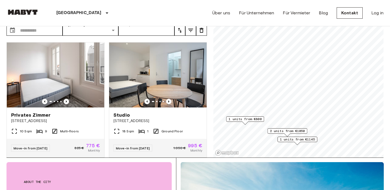
click at [245, 119] on span "1 units from €800" at bounding box center [244, 119] width 33 height 5
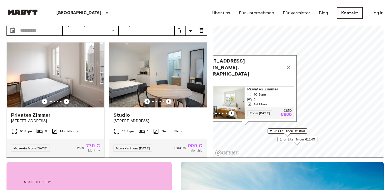
click at [285, 70] on icon "Map marker" at bounding box center [288, 67] width 6 height 6
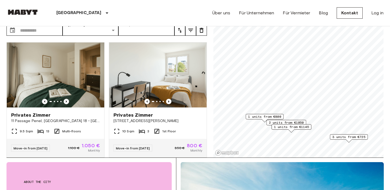
scroll to position [38, 0]
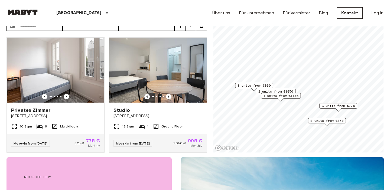
drag, startPoint x: 287, startPoint y: 125, endPoint x: 276, endPoint y: 99, distance: 28.3
click at [276, 99] on div "1 units from €1145" at bounding box center [281, 97] width 40 height 8
click at [321, 121] on span "2 units from €775" at bounding box center [326, 120] width 33 height 5
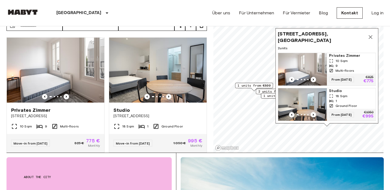
click at [369, 35] on icon "Map marker" at bounding box center [370, 37] width 6 height 6
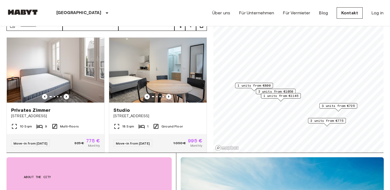
click at [321, 121] on span "2 units from €775" at bounding box center [326, 120] width 33 height 5
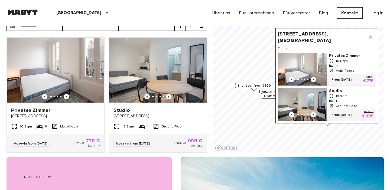
click at [372, 37] on icon "Map marker" at bounding box center [370, 37] width 6 height 6
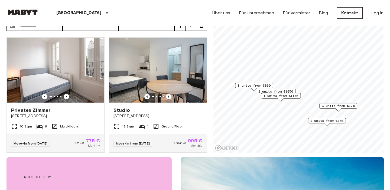
click at [336, 107] on span "3 units from €725" at bounding box center [337, 105] width 33 height 5
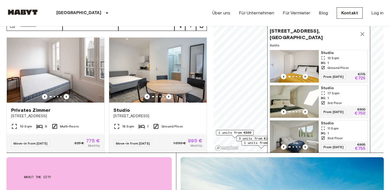
click at [363, 35] on icon "Map marker" at bounding box center [362, 34] width 6 height 6
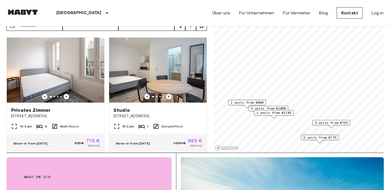
click at [275, 113] on span "1 units from €1145" at bounding box center [273, 112] width 35 height 5
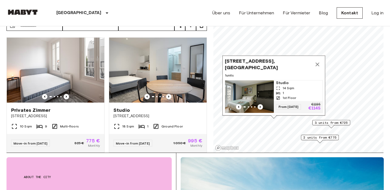
click at [318, 66] on icon "Map marker" at bounding box center [317, 64] width 4 height 4
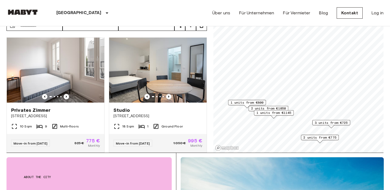
click at [270, 109] on span "2 units from €1050" at bounding box center [268, 108] width 35 height 5
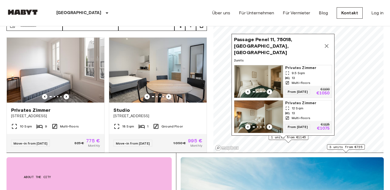
drag, startPoint x: 278, startPoint y: 109, endPoint x: 293, endPoint y: 133, distance: 28.3
click at [293, 133] on div "Passage Penel 11, 75018, [GEOGRAPHIC_DATA], FRA 2 units Privates [PERSON_NAME] …" at bounding box center [282, 85] width 103 height 102
click at [327, 48] on icon "Map marker" at bounding box center [327, 46] width 4 height 4
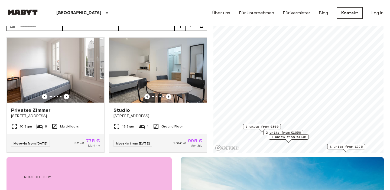
click at [263, 125] on span "1 units from €800" at bounding box center [261, 126] width 33 height 5
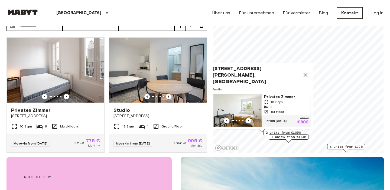
click at [304, 77] on icon "Map marker" at bounding box center [305, 75] width 4 height 4
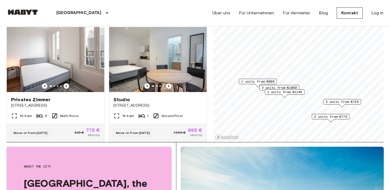
scroll to position [47, 0]
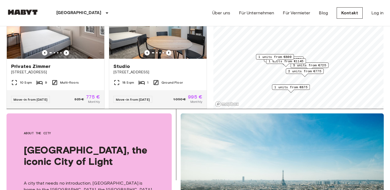
scroll to position [78, 0]
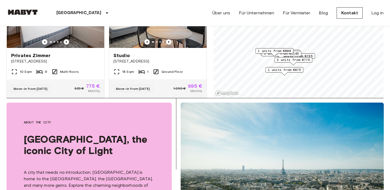
scroll to position [93, 0]
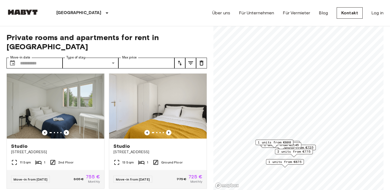
click at [161, 14] on div "[GEOGRAPHIC_DATA] [GEOGRAPHIC_DATA] [GEOGRAPHIC_DATA] [GEOGRAPHIC_DATA] [GEOGRA…" at bounding box center [194, 13] width 377 height 26
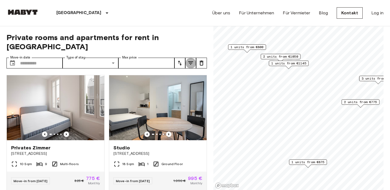
click at [190, 61] on icon "tune" at bounding box center [190, 62] width 5 height 3
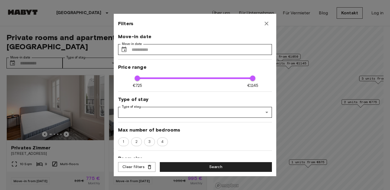
click at [266, 20] on icon "button" at bounding box center [266, 23] width 6 height 6
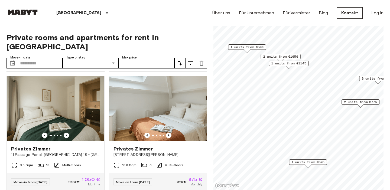
scroll to position [119, 0]
